Goal: Task Accomplishment & Management: Use online tool/utility

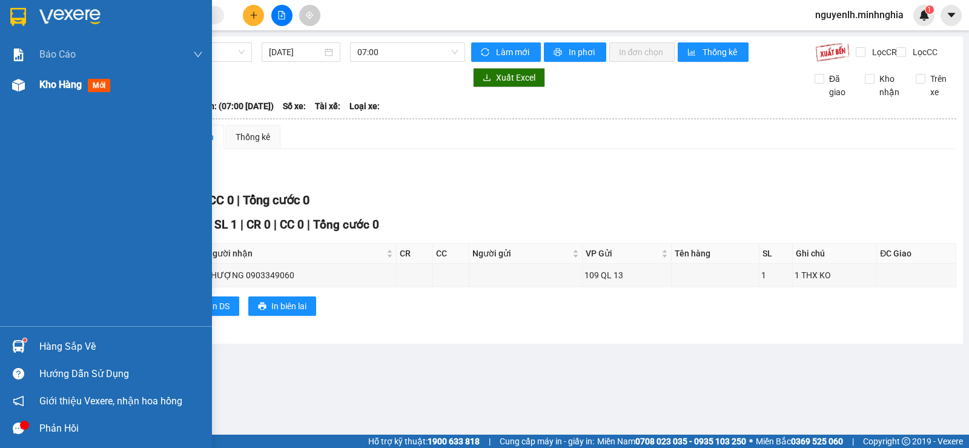
click at [27, 90] on div at bounding box center [18, 85] width 21 height 21
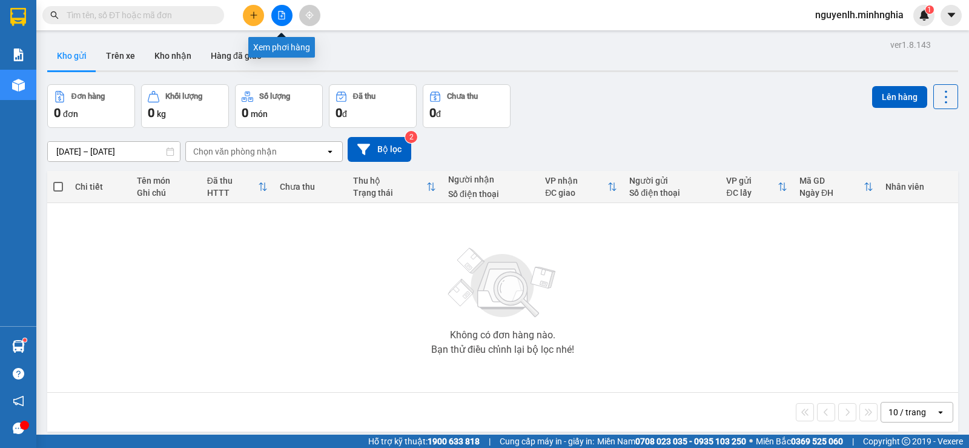
click at [273, 15] on button at bounding box center [281, 15] width 21 height 21
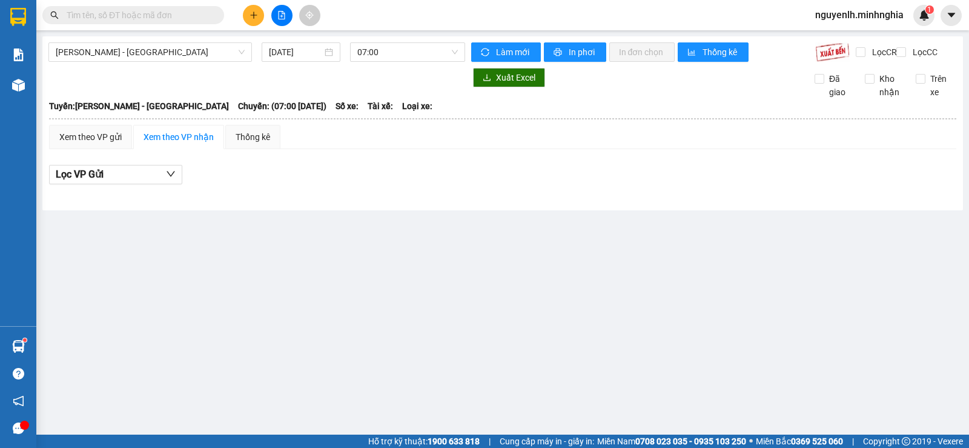
click at [283, 18] on icon "file-add" at bounding box center [281, 15] width 8 height 8
click at [138, 58] on span "[PERSON_NAME] - [GEOGRAPHIC_DATA]" at bounding box center [150, 52] width 189 height 18
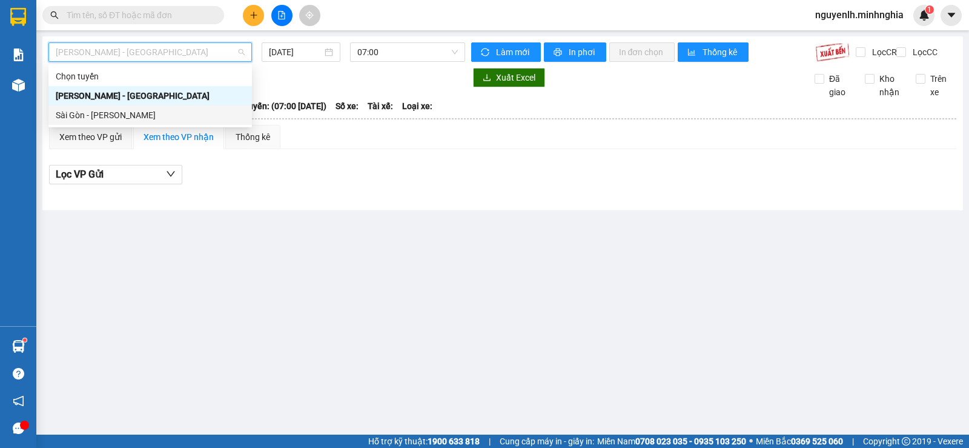
click at [121, 119] on div "Sài Gòn - [PERSON_NAME]" at bounding box center [150, 114] width 189 height 13
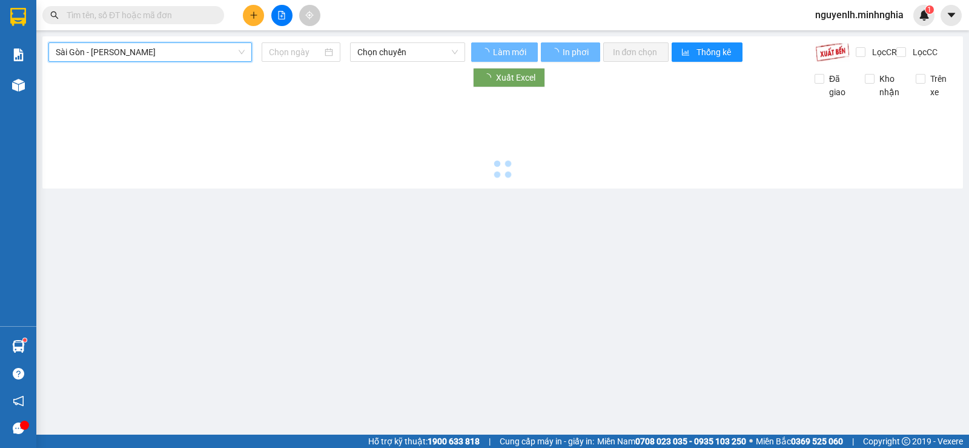
type input "[DATE]"
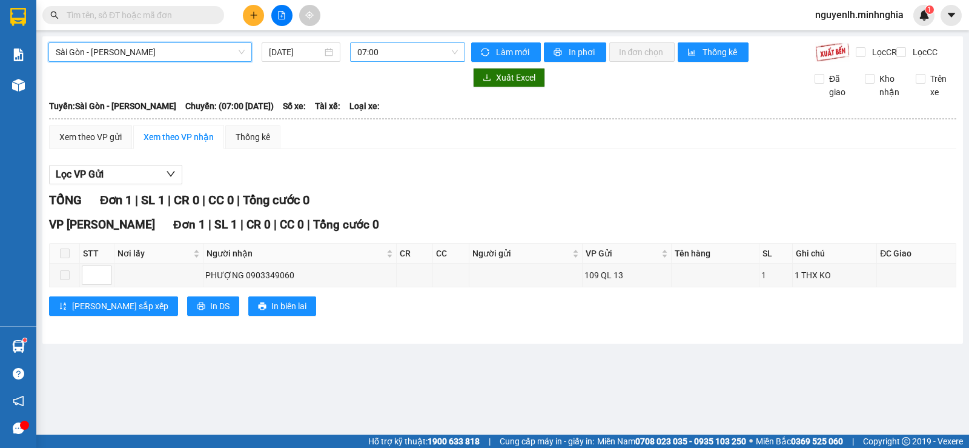
click at [381, 47] on div "[GEOGRAPHIC_DATA] - Phan Rí [GEOGRAPHIC_DATA] - [GEOGRAPHIC_DATA] [DATE] 07:00 …" at bounding box center [502, 189] width 921 height 307
click at [404, 54] on span "07:00" at bounding box center [407, 52] width 100 height 18
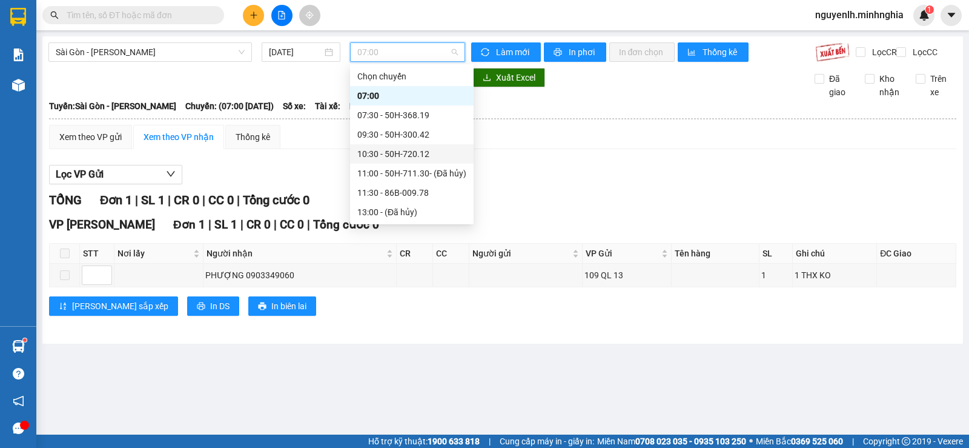
scroll to position [121, 0]
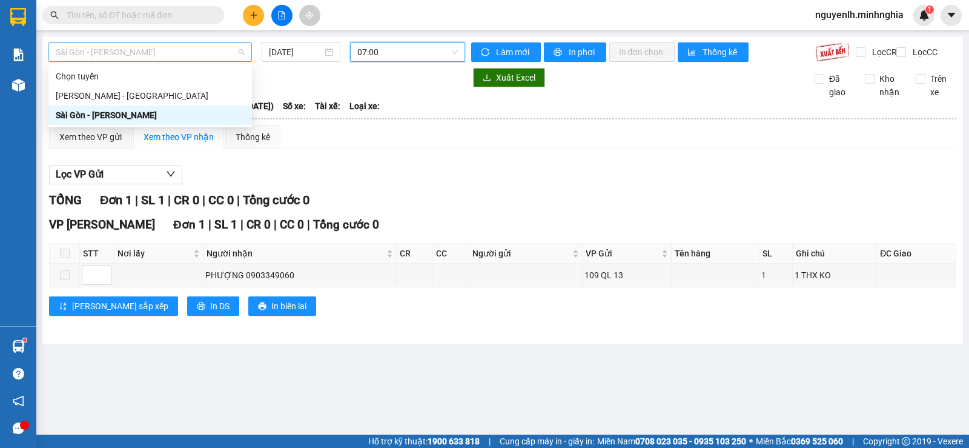
click at [149, 54] on span "Sài Gòn - [PERSON_NAME]" at bounding box center [150, 52] width 189 height 18
click at [400, 49] on span "07:00" at bounding box center [407, 52] width 100 height 18
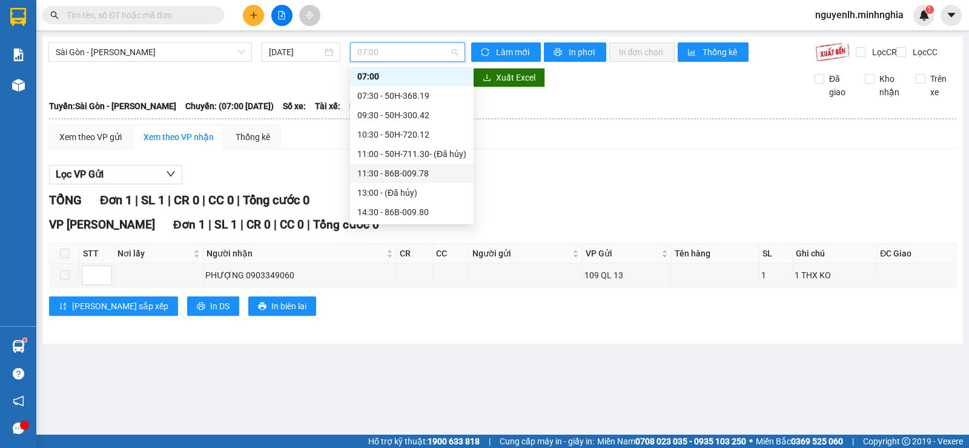
scroll to position [136, 0]
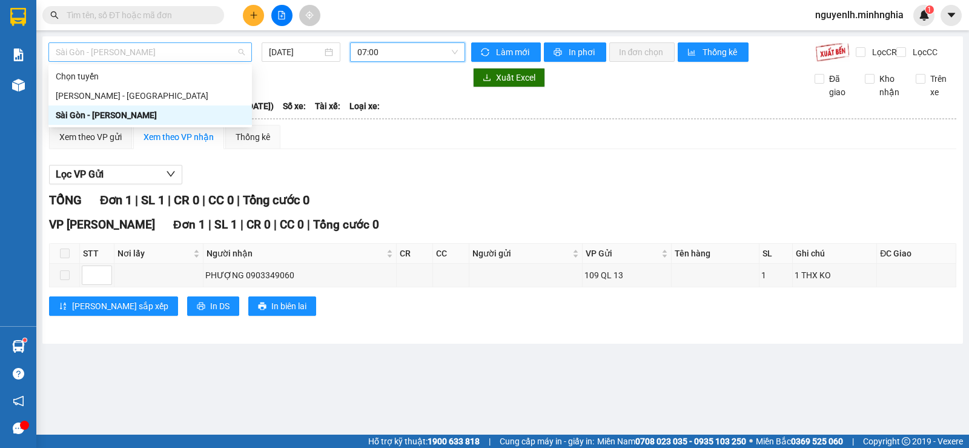
click at [148, 51] on span "Sài Gòn - [PERSON_NAME]" at bounding box center [150, 52] width 189 height 18
click at [145, 95] on div "[PERSON_NAME] - [GEOGRAPHIC_DATA]" at bounding box center [150, 95] width 189 height 13
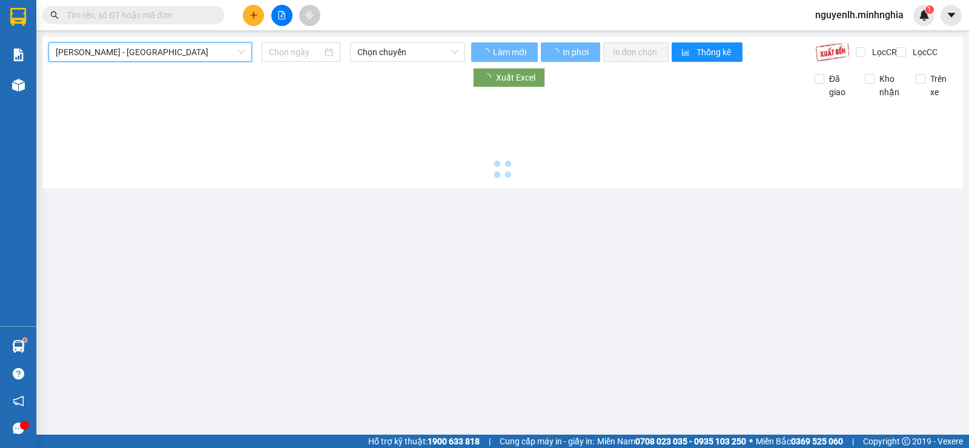
type input "[DATE]"
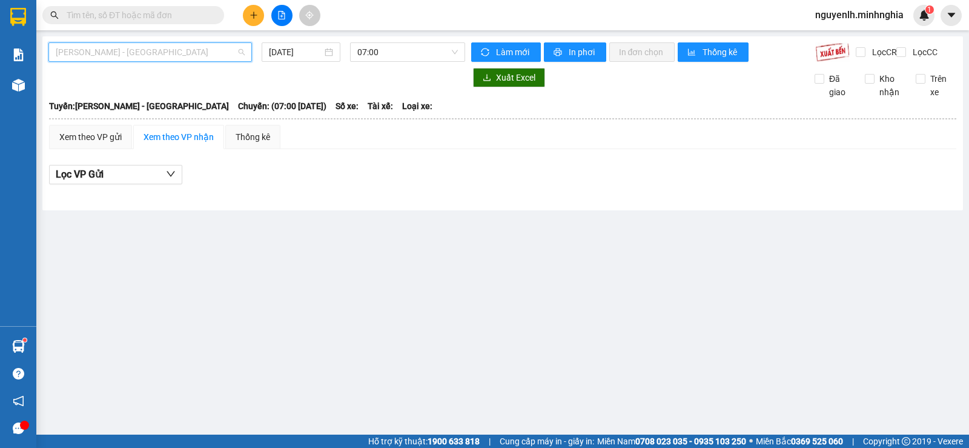
click at [162, 53] on span "[PERSON_NAME] - [GEOGRAPHIC_DATA]" at bounding box center [150, 52] width 189 height 18
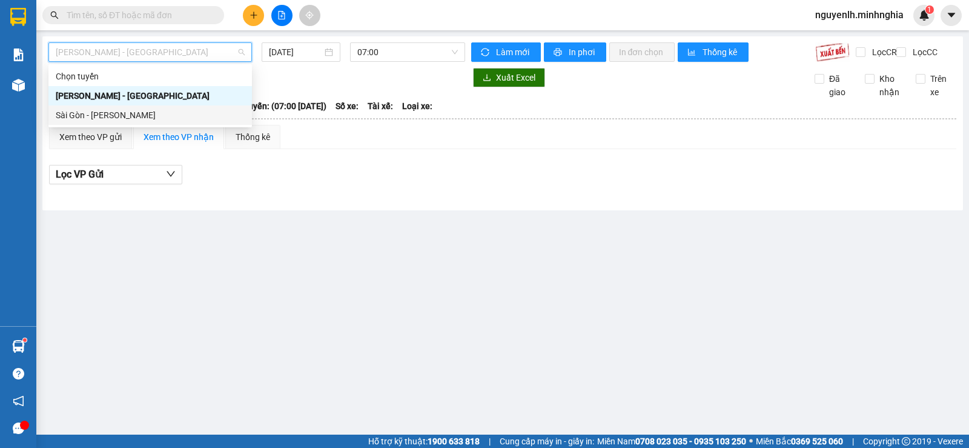
click at [138, 119] on div "Sài Gòn - [PERSON_NAME]" at bounding box center [150, 114] width 189 height 13
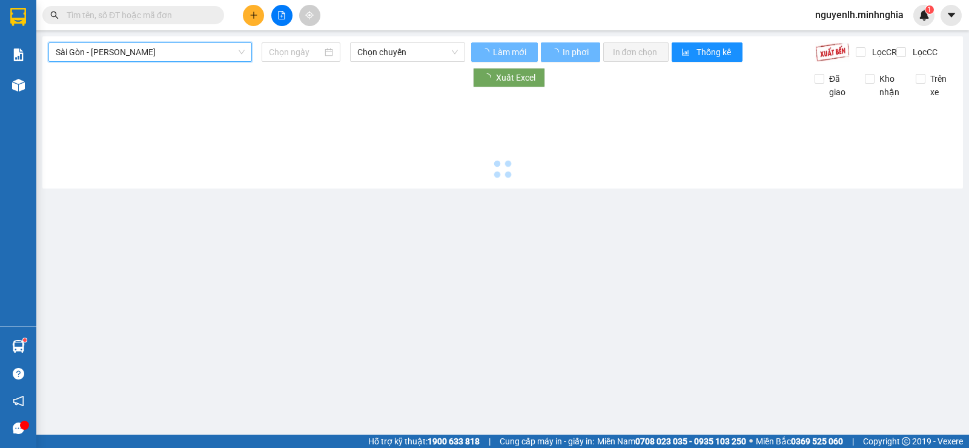
type input "[DATE]"
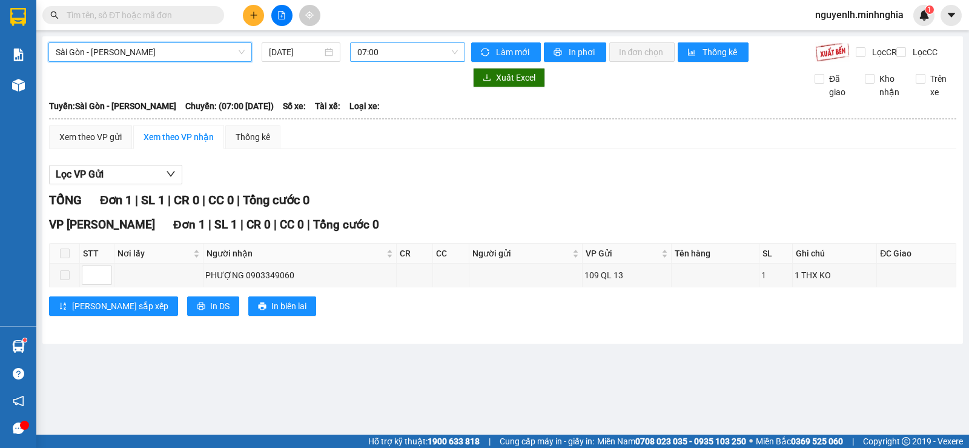
click at [382, 56] on span "07:00" at bounding box center [407, 52] width 100 height 18
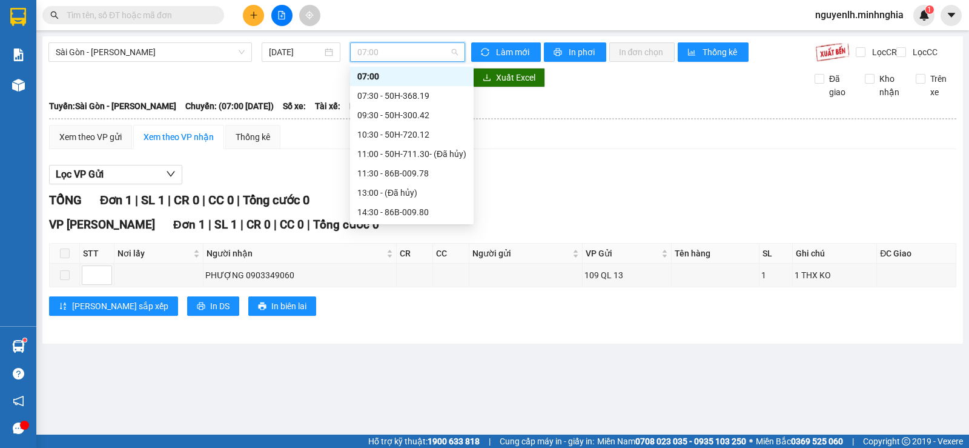
scroll to position [136, 0]
